Goal: Task Accomplishment & Management: Manage account settings

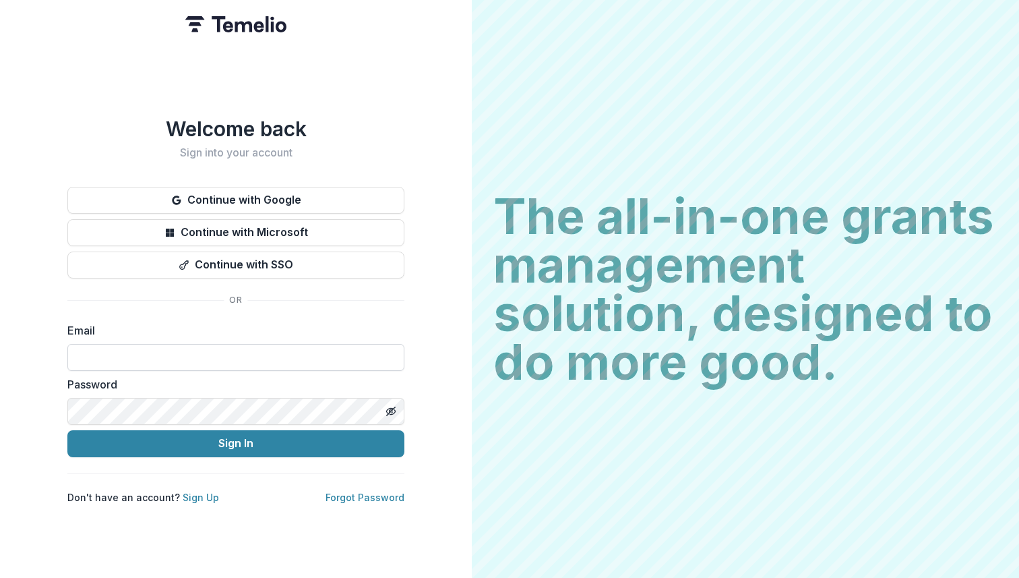
click at [162, 344] on input at bounding box center [235, 357] width 337 height 27
click at [191, 491] on link "Sign Up" at bounding box center [201, 496] width 36 height 11
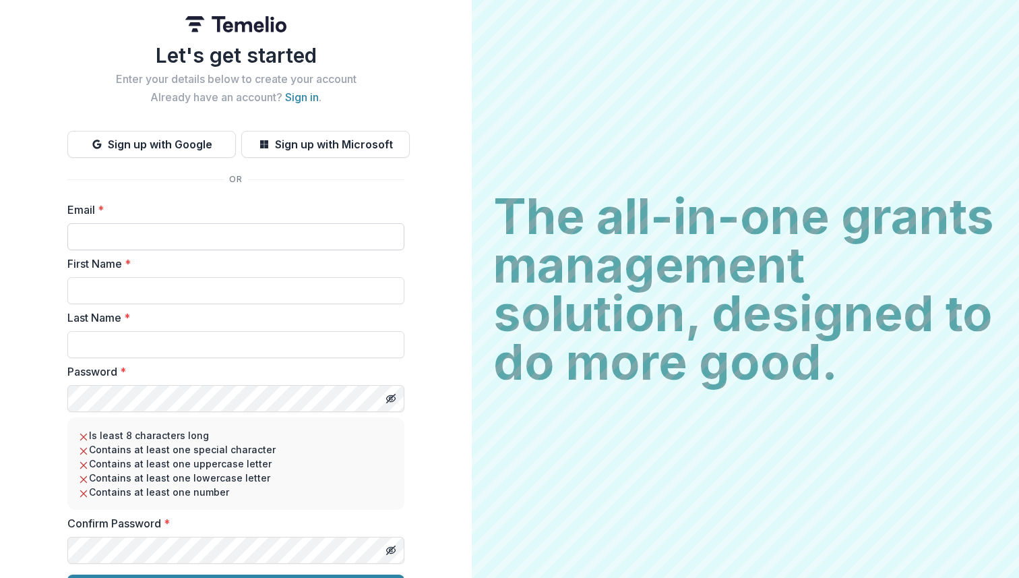
click at [174, 244] on input "Email *" at bounding box center [235, 236] width 337 height 27
type input "**********"
click at [166, 280] on input "First Name *" at bounding box center [235, 290] width 337 height 27
type input "****"
click at [151, 339] on input "Last Name *" at bounding box center [235, 344] width 337 height 27
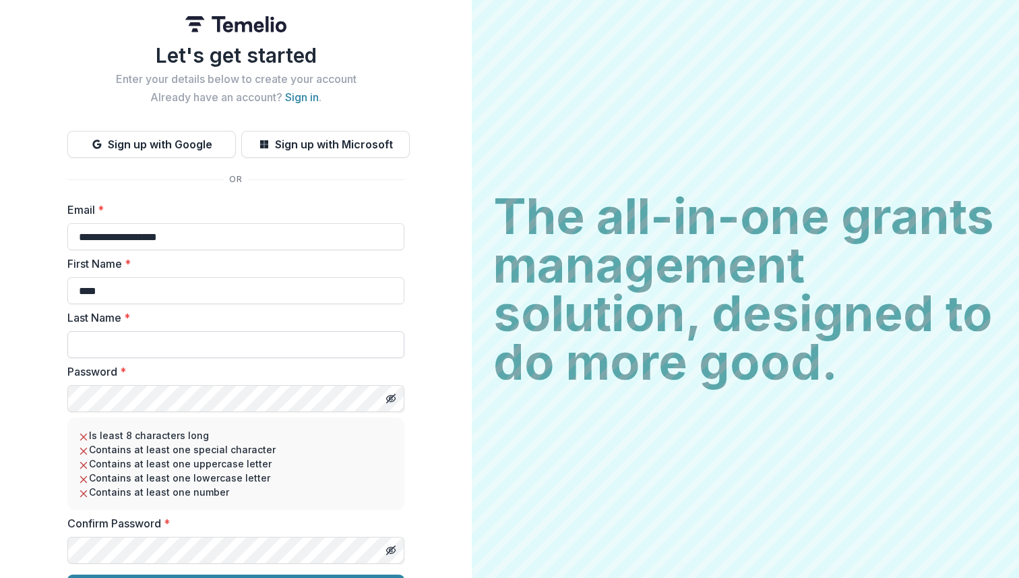
type input "*****"
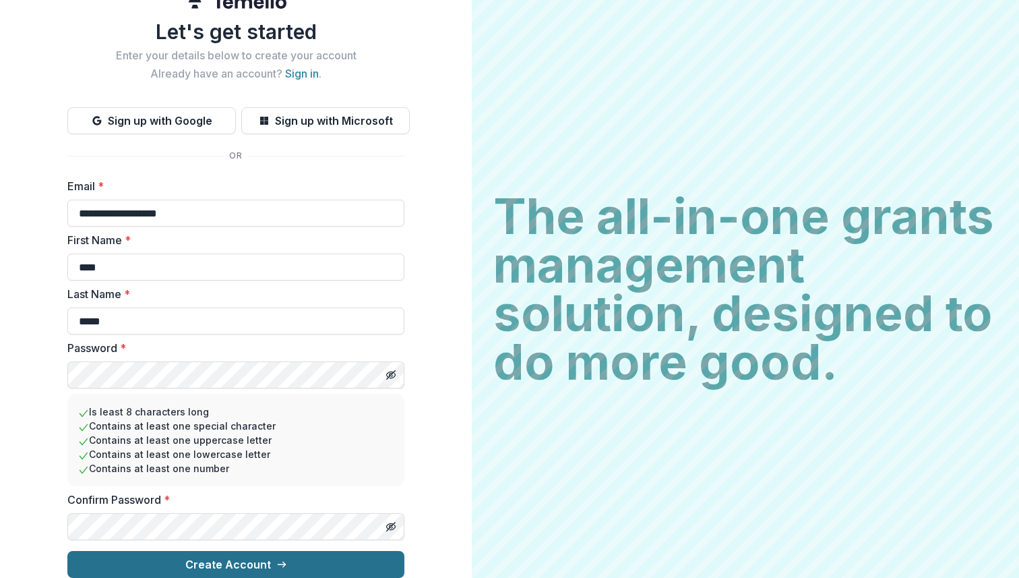
click at [137, 551] on button "Create Account" at bounding box center [235, 564] width 337 height 27
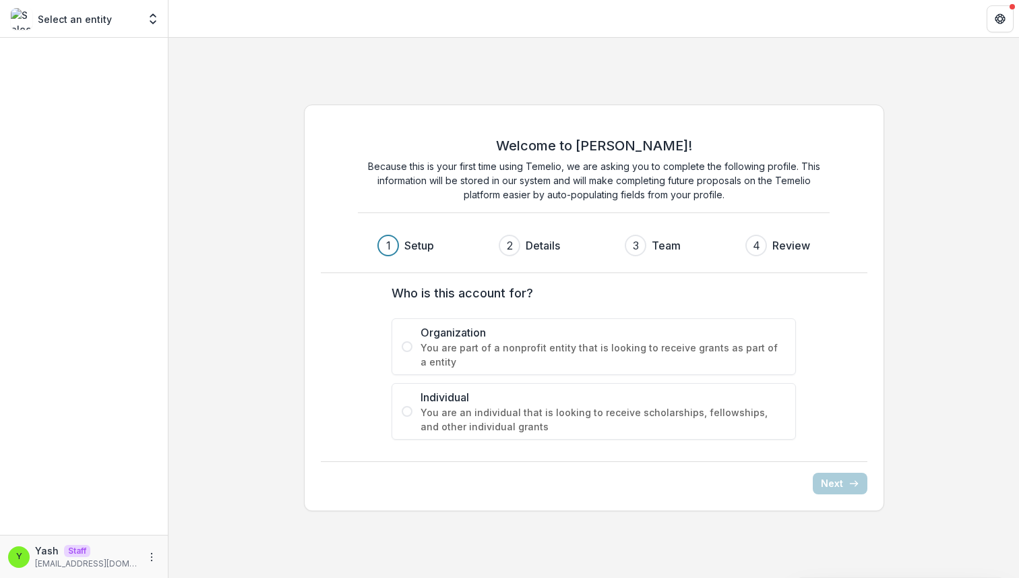
click at [429, 415] on span "You are an individual that is looking to receive scholarships, fellowships, and…" at bounding box center [603, 419] width 365 height 28
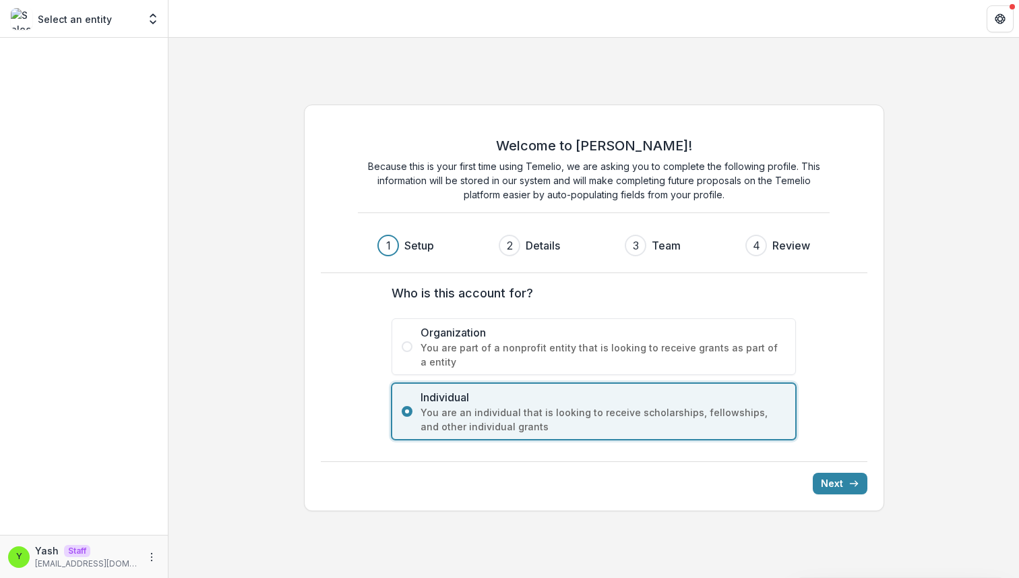
click at [853, 470] on div "Next" at bounding box center [594, 477] width 547 height 33
click at [849, 477] on button "Next" at bounding box center [840, 484] width 55 height 22
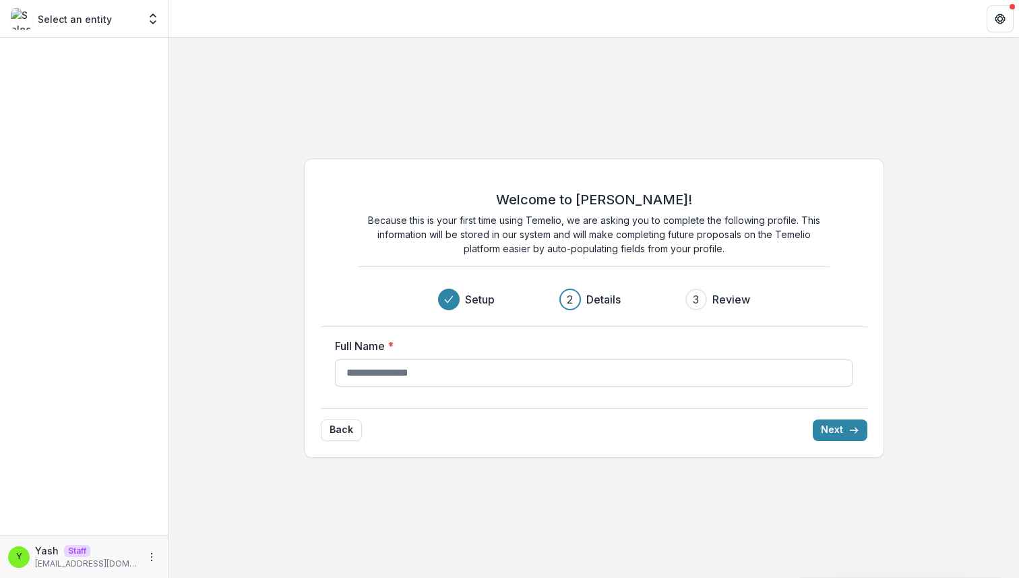
click at [693, 365] on input "Full Name *" at bounding box center [594, 372] width 518 height 27
type input "**********"
click at [851, 432] on icon "submit" at bounding box center [854, 430] width 11 height 11
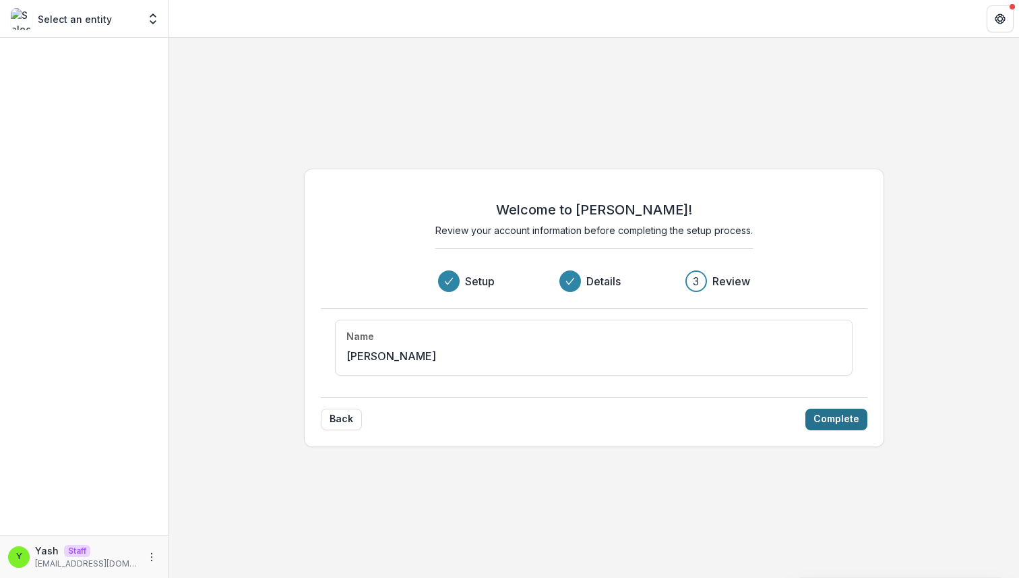
click at [838, 415] on button "Complete" at bounding box center [837, 420] width 62 height 22
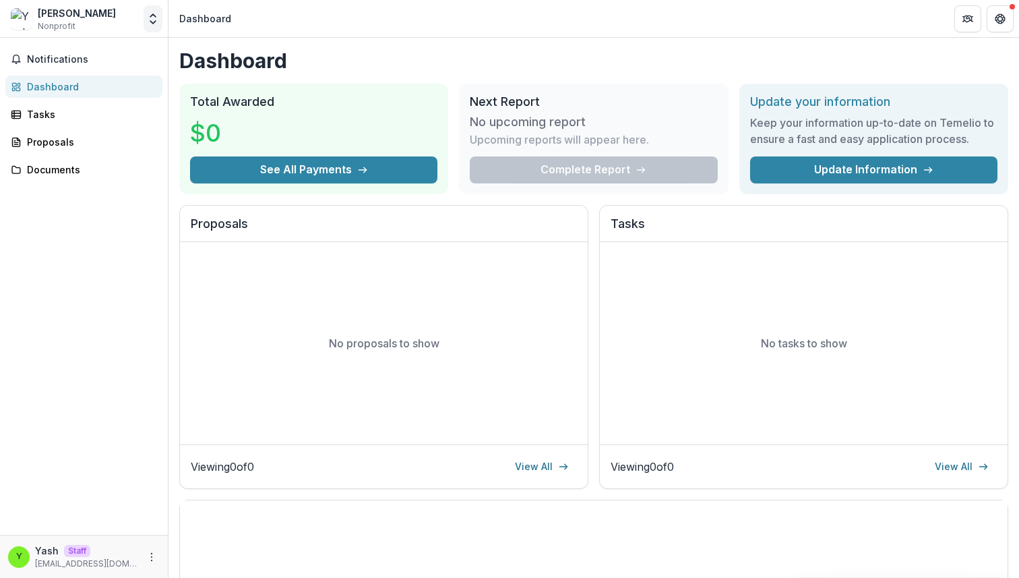
click at [151, 17] on icon "Open entity switcher" at bounding box center [152, 18] width 13 height 13
click at [74, 60] on span "Notifications" at bounding box center [92, 59] width 130 height 11
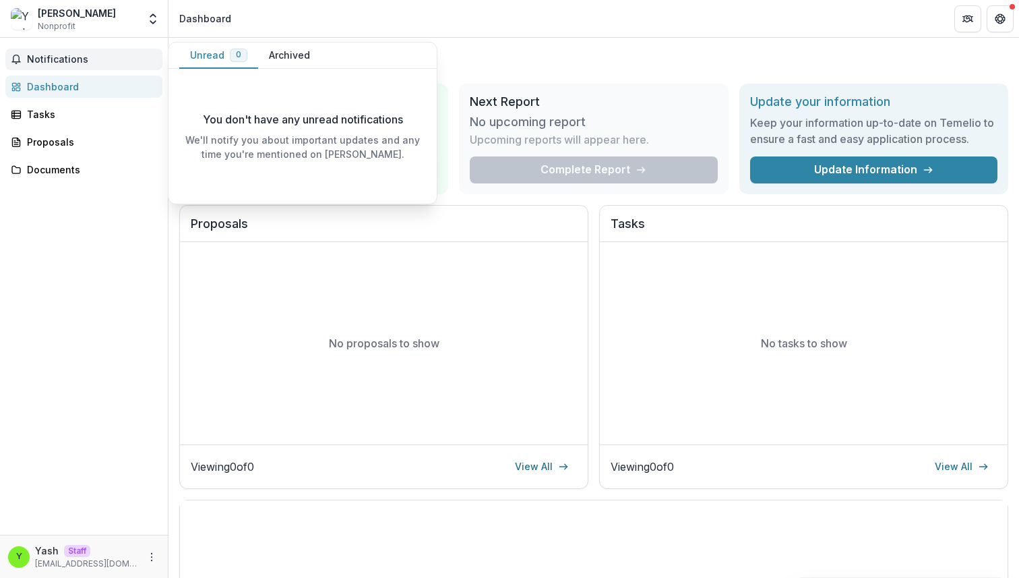
click at [46, 88] on div "Dashboard" at bounding box center [89, 87] width 125 height 14
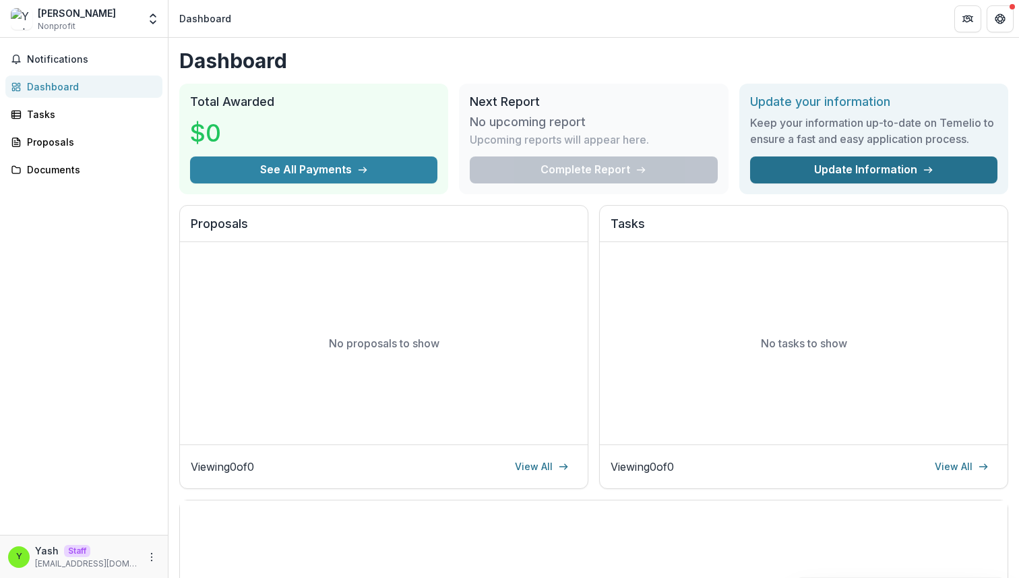
click at [816, 174] on link "Update Information" at bounding box center [873, 169] width 247 height 27
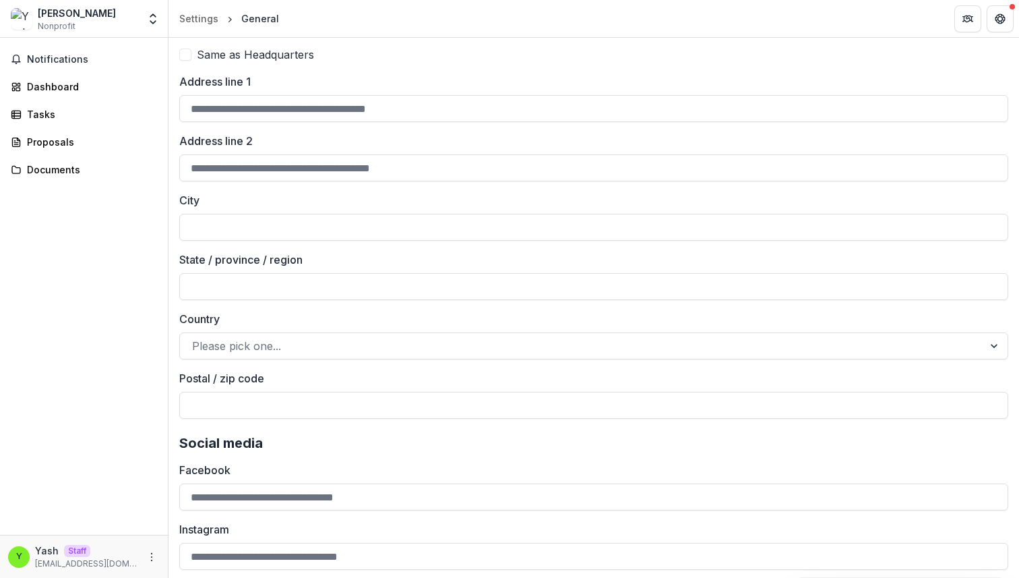
scroll to position [1066, 0]
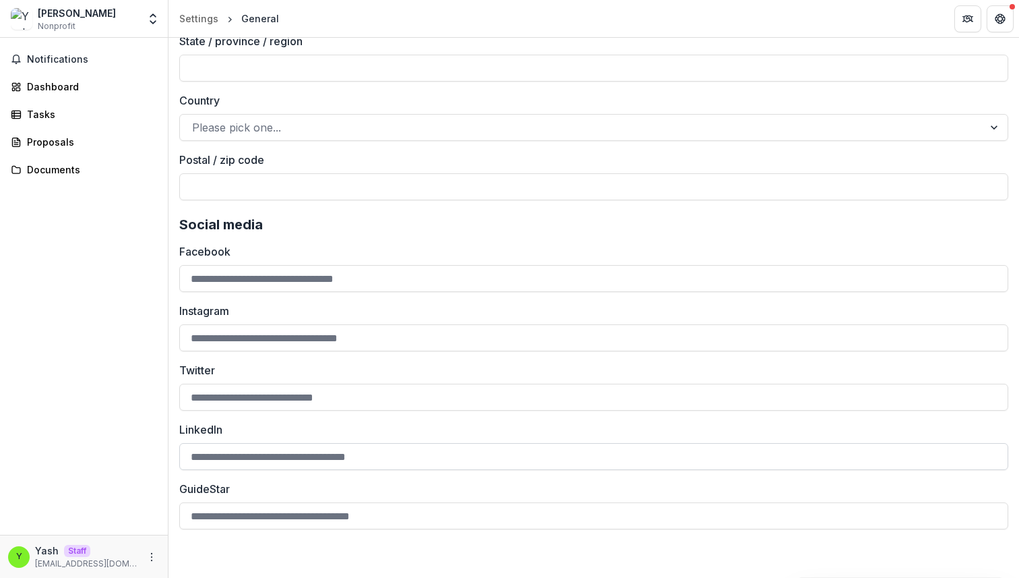
click at [311, 462] on input "LinkedIn" at bounding box center [593, 456] width 829 height 27
type input "*"
type input "**********"
click at [961, 546] on button "Save Changes" at bounding box center [960, 556] width 86 height 22
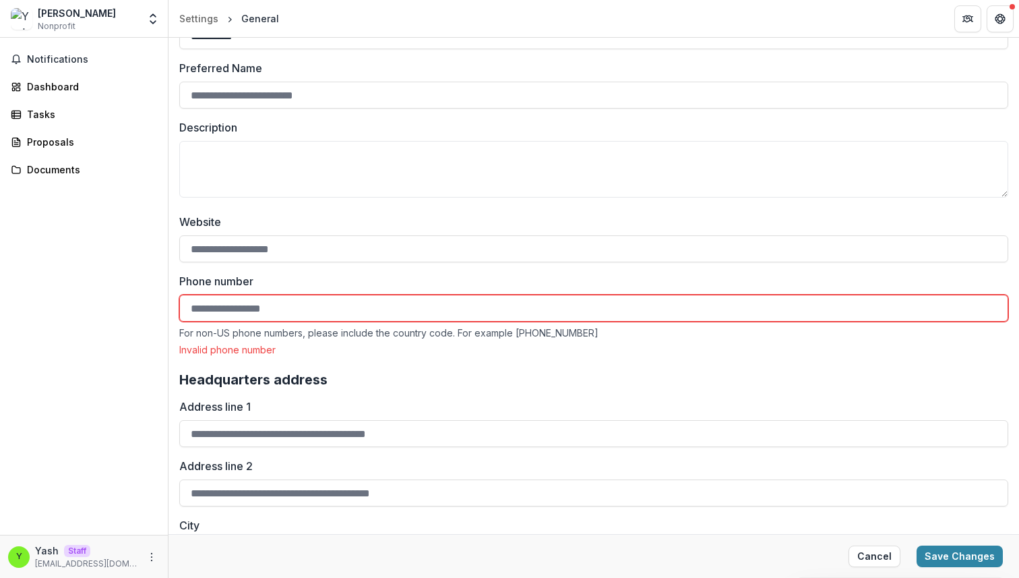
click at [283, 322] on div "Phone number For non-US phone numbers, please include the country code. For exa…" at bounding box center [593, 314] width 829 height 82
click at [278, 316] on input "Phone number" at bounding box center [593, 308] width 829 height 27
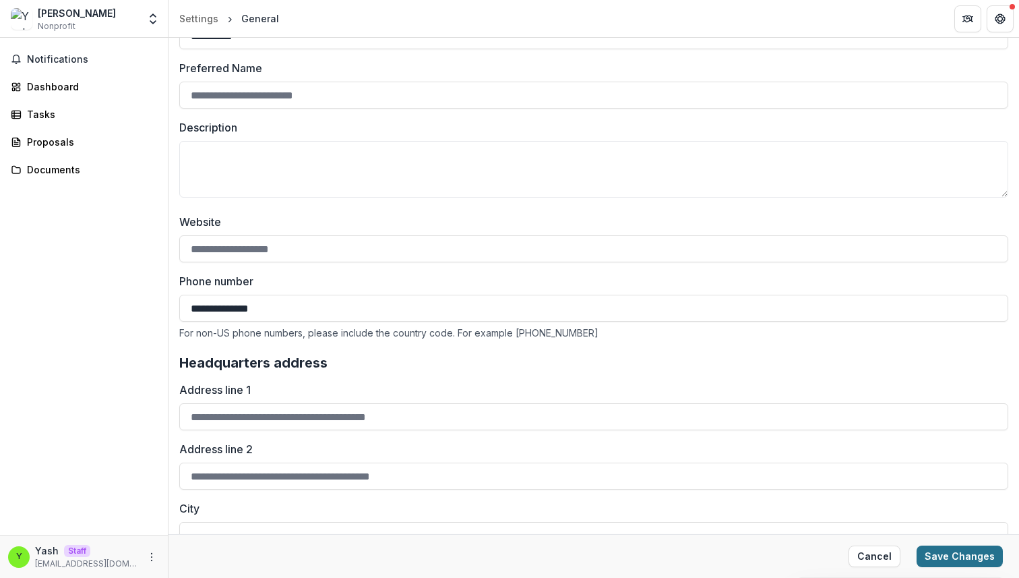
type input "**********"
click at [963, 555] on button "Save Changes" at bounding box center [960, 556] width 86 height 22
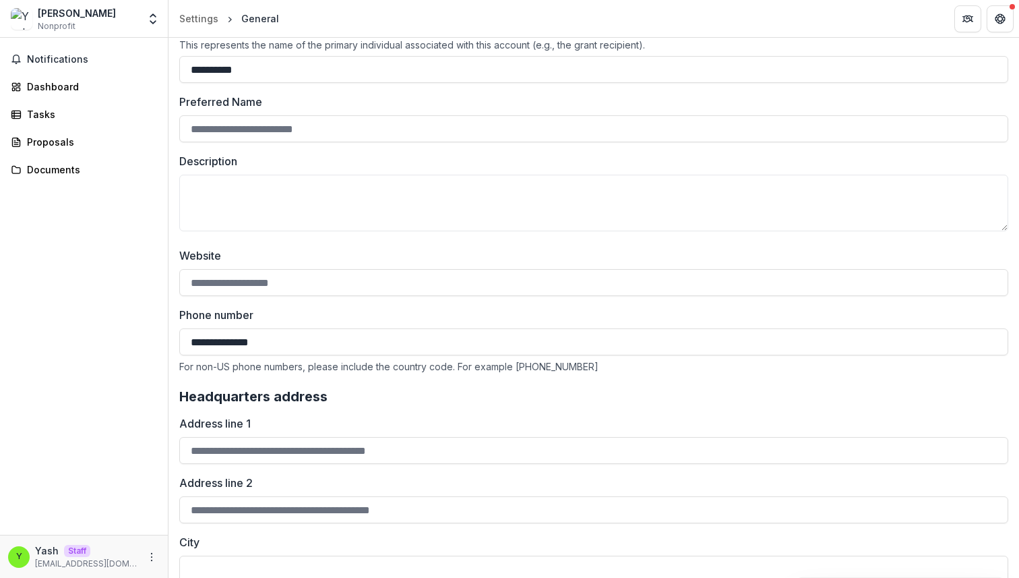
scroll to position [0, 0]
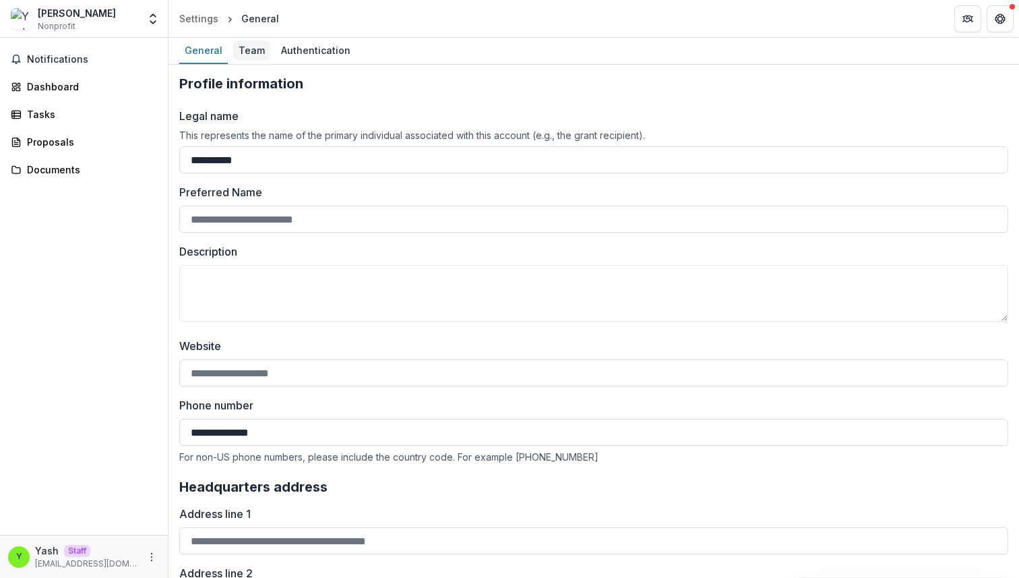
click at [255, 45] on div "Team" at bounding box center [251, 50] width 37 height 20
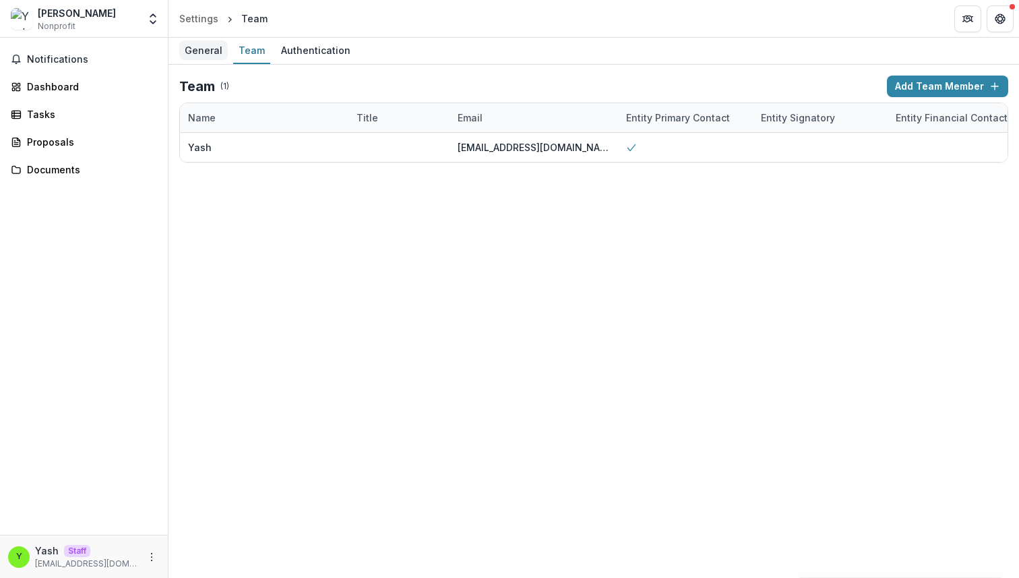
click at [199, 53] on div "General" at bounding box center [203, 50] width 49 height 20
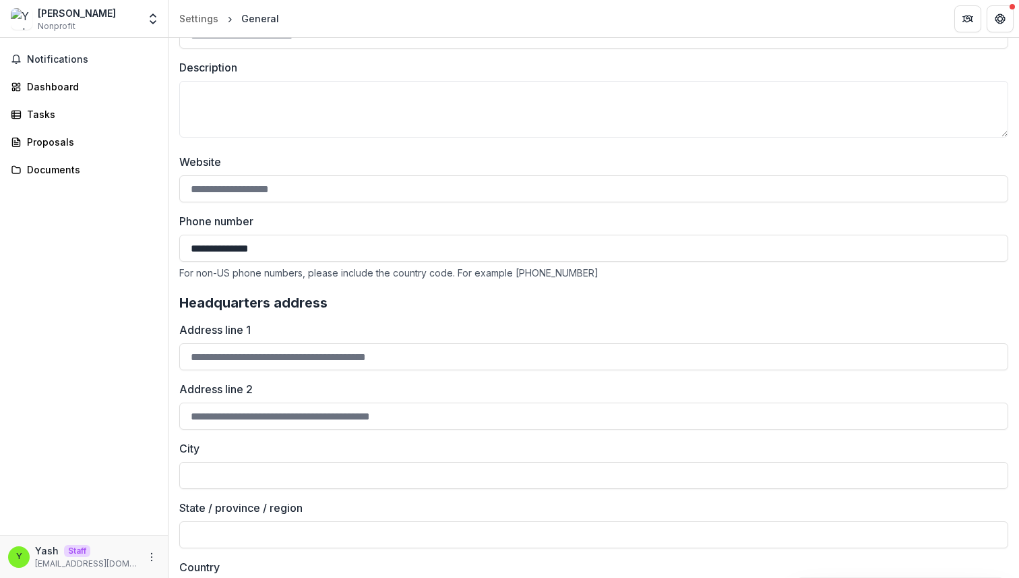
scroll to position [185, 0]
